Goal: Information Seeking & Learning: Learn about a topic

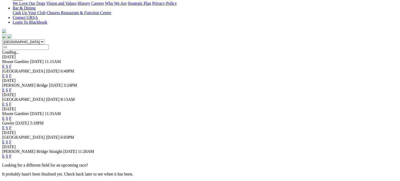
scroll to position [158, 0]
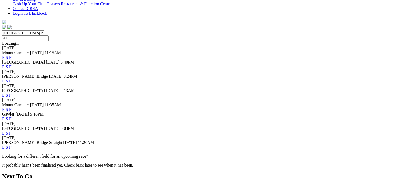
click at [12, 131] on link "F" at bounding box center [10, 133] width 2 height 4
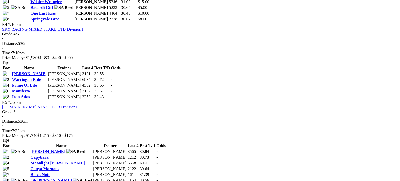
scroll to position [525, 0]
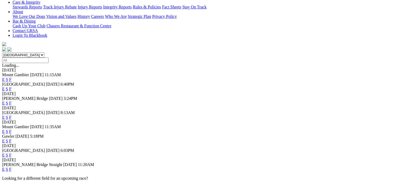
scroll to position [184, 0]
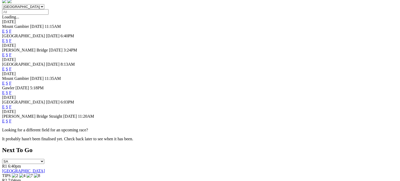
click at [12, 119] on link "F" at bounding box center [10, 121] width 2 height 4
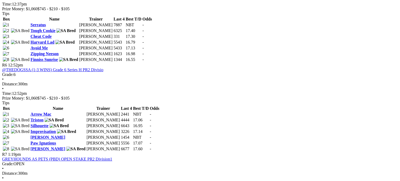
scroll to position [657, 0]
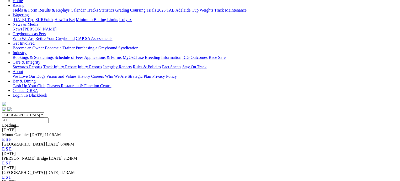
scroll to position [53, 0]
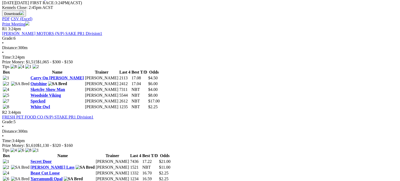
scroll to position [341, 0]
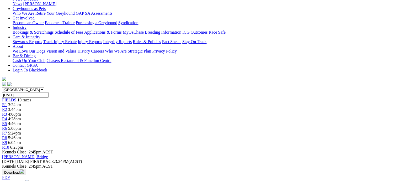
scroll to position [105, 0]
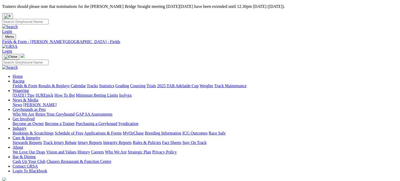
drag, startPoint x: 0, startPoint y: 0, endPoint x: 243, endPoint y: 78, distance: 254.9
